Goal: Information Seeking & Learning: Check status

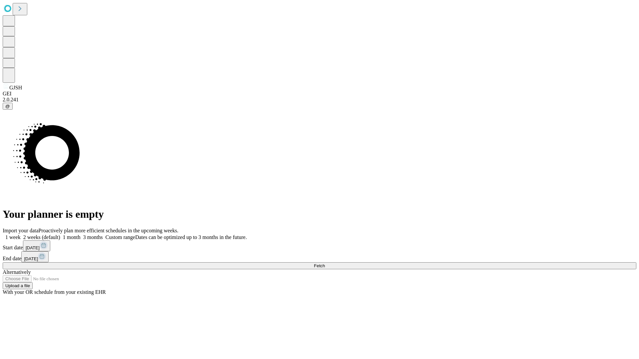
click at [325, 263] on span "Fetch" at bounding box center [319, 265] width 11 height 5
